Goal: Task Accomplishment & Management: Manage account settings

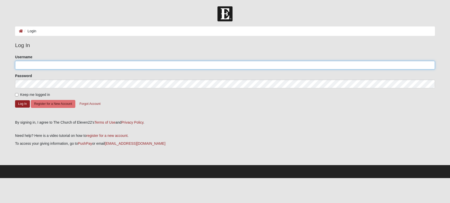
type input "[EMAIL_ADDRESS][DOMAIN_NAME]"
click at [24, 105] on button "Log In" at bounding box center [22, 103] width 15 height 7
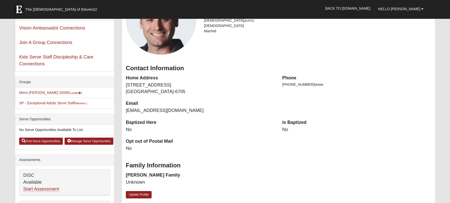
scroll to position [68, 0]
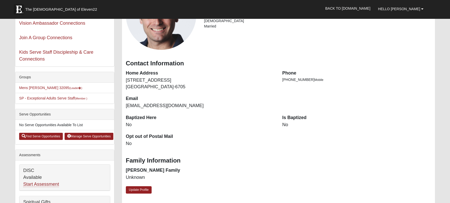
click at [41, 86] on li "Mens [PERSON_NAME] 32095 (Leader )" at bounding box center [64, 88] width 99 height 10
click at [40, 87] on link "Mens [PERSON_NAME] 32095 (Leader )" at bounding box center [50, 88] width 63 height 4
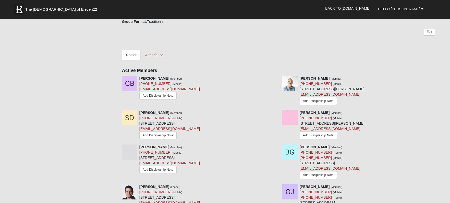
scroll to position [188, 0]
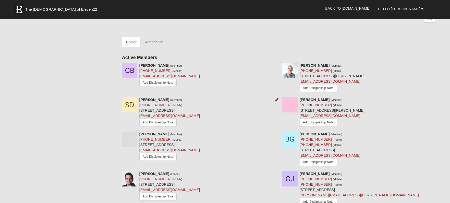
click at [277, 100] on icon at bounding box center [277, 100] width 4 height 4
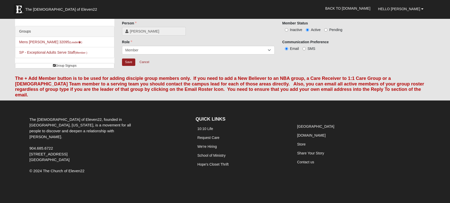
scroll to position [16, 0]
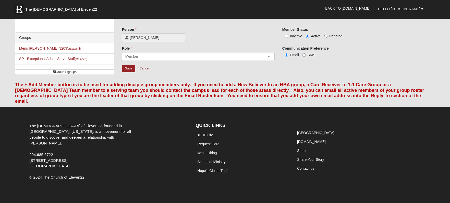
click at [287, 35] on input "Inactive" at bounding box center [286, 36] width 3 height 3
radio input "true"
click at [131, 69] on input "Save" at bounding box center [128, 68] width 13 height 7
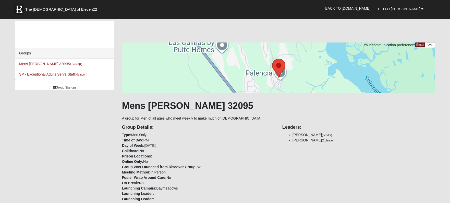
scroll to position [0, 0]
click at [421, 11] on link "Hello [PERSON_NAME]" at bounding box center [400, 9] width 53 height 13
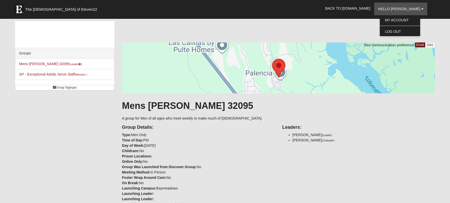
click at [413, 32] on link "Log Out" at bounding box center [399, 31] width 40 height 7
